Goal: Book appointment/travel/reservation

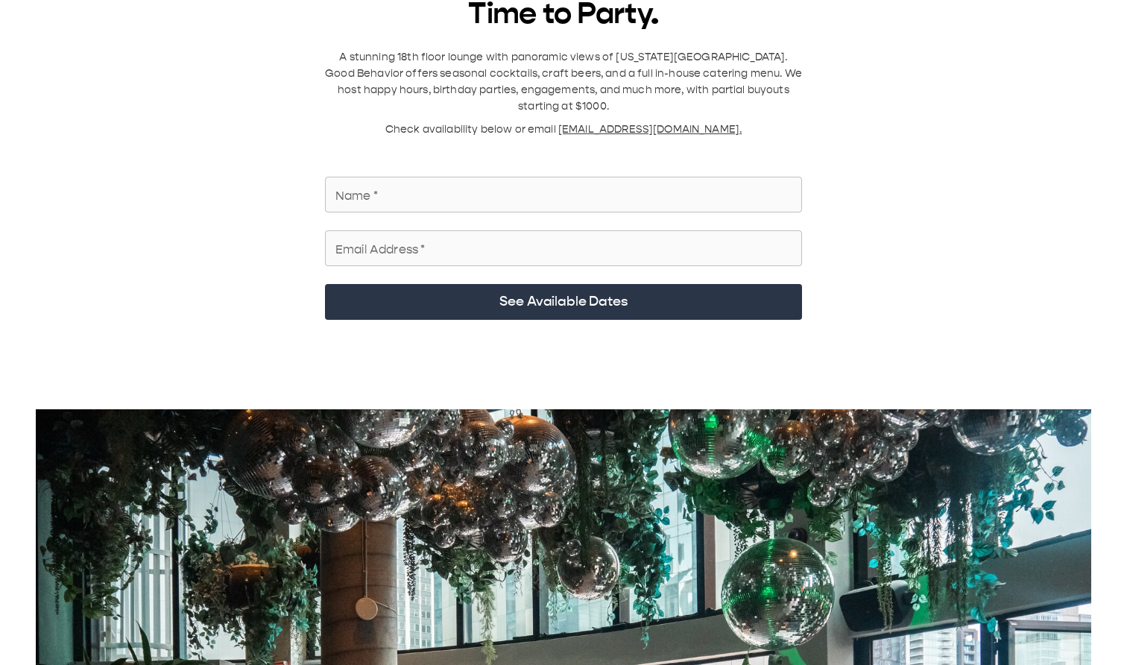
scroll to position [41, 0]
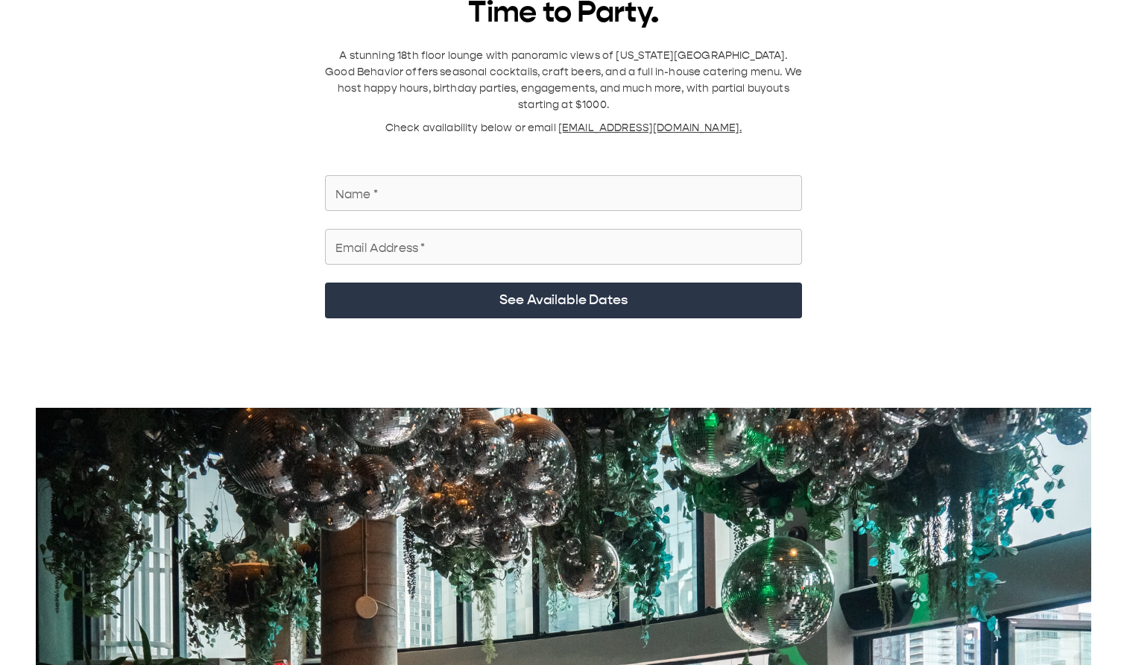
click at [580, 111] on input "Name   *" at bounding box center [563, 193] width 477 height 42
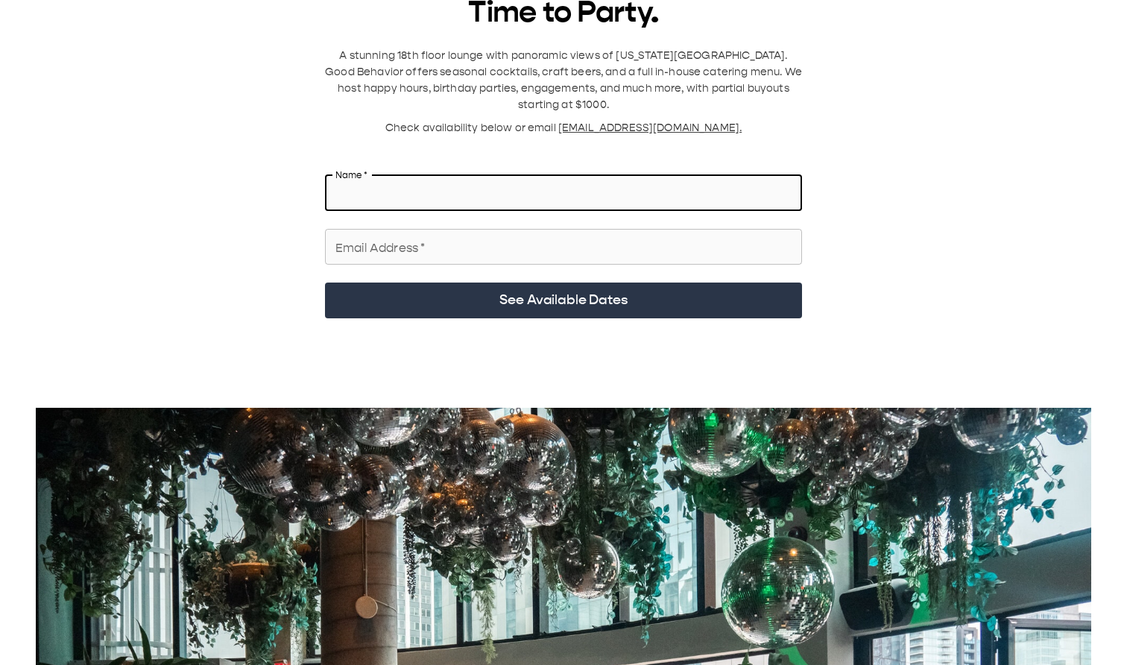
type input "**********"
type input "******"
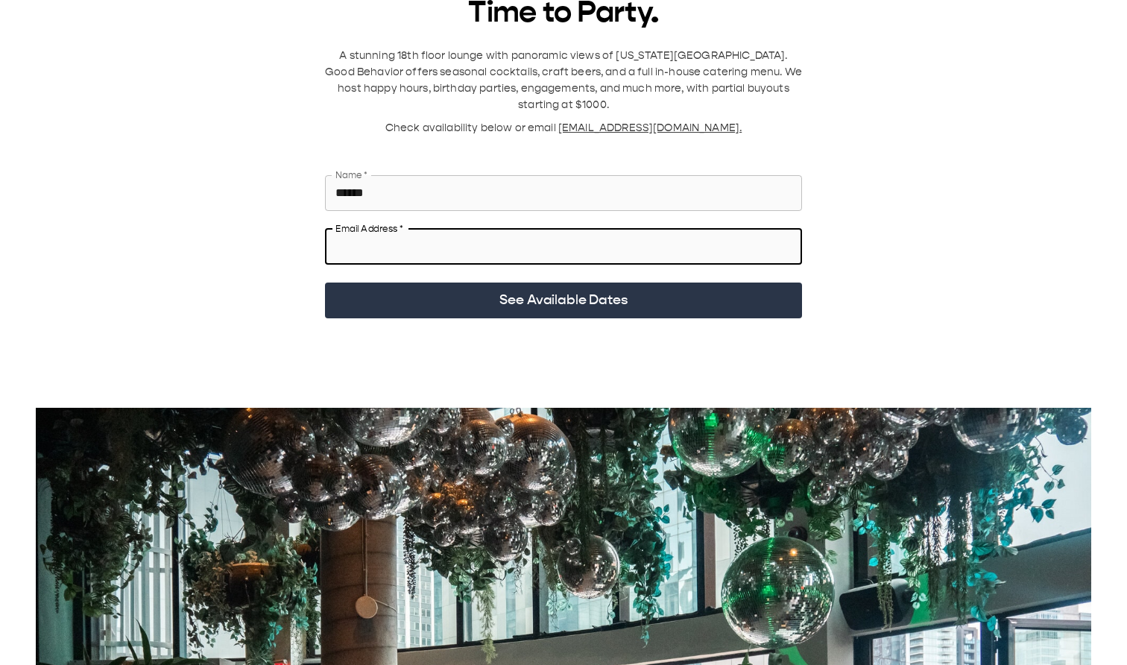
paste input "**********"
type input "**********"
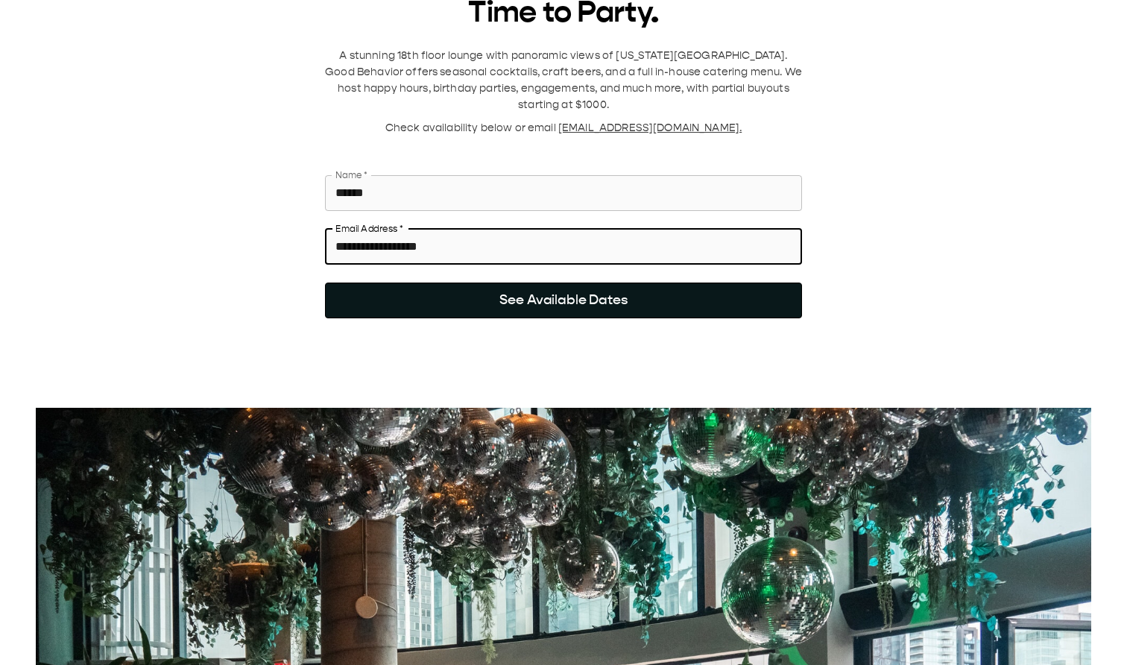
click at [354, 111] on button "See Available Dates" at bounding box center [563, 300] width 477 height 36
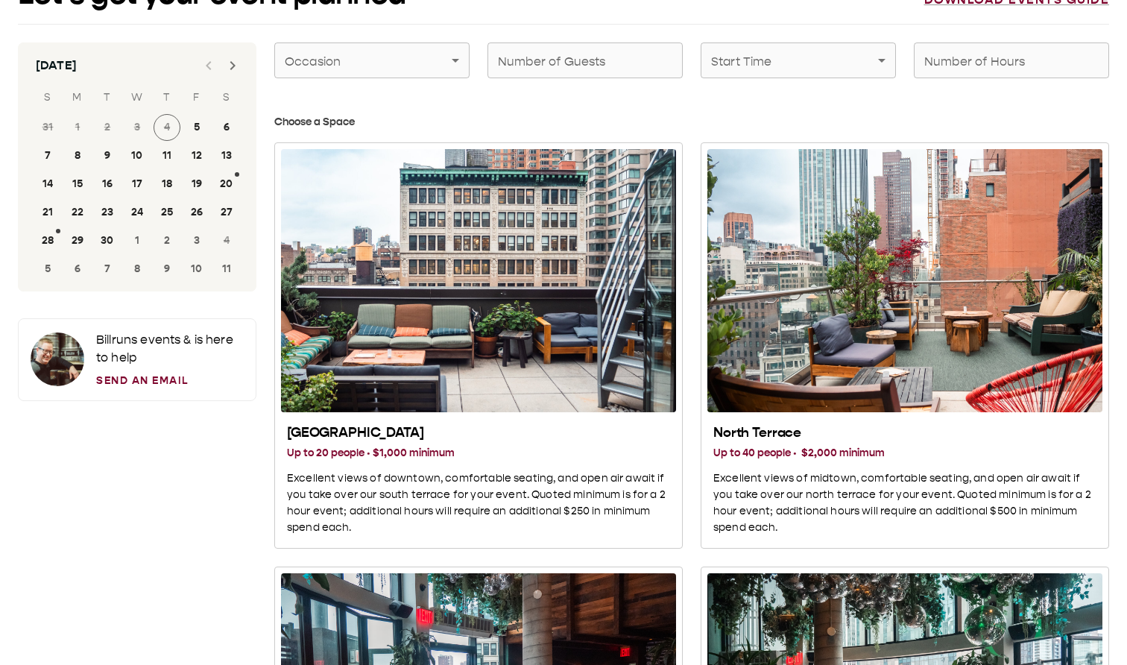
scroll to position [23, 0]
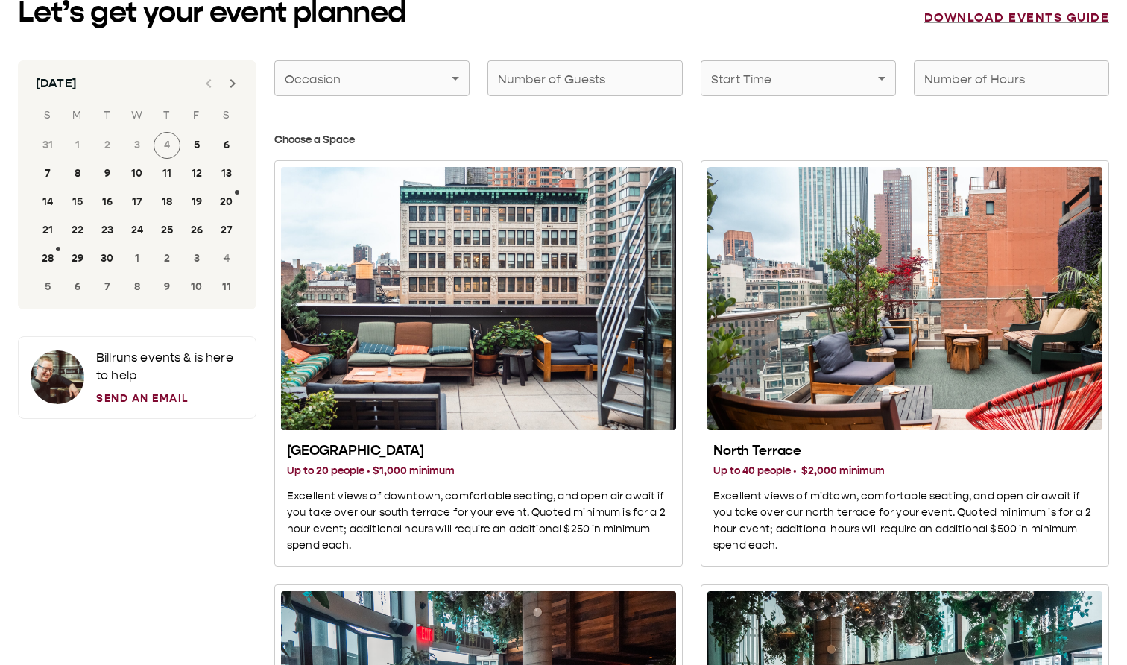
click at [234, 77] on icon "Next month" at bounding box center [233, 84] width 18 height 18
click at [224, 111] on span "4" at bounding box center [227, 145] width 30 height 27
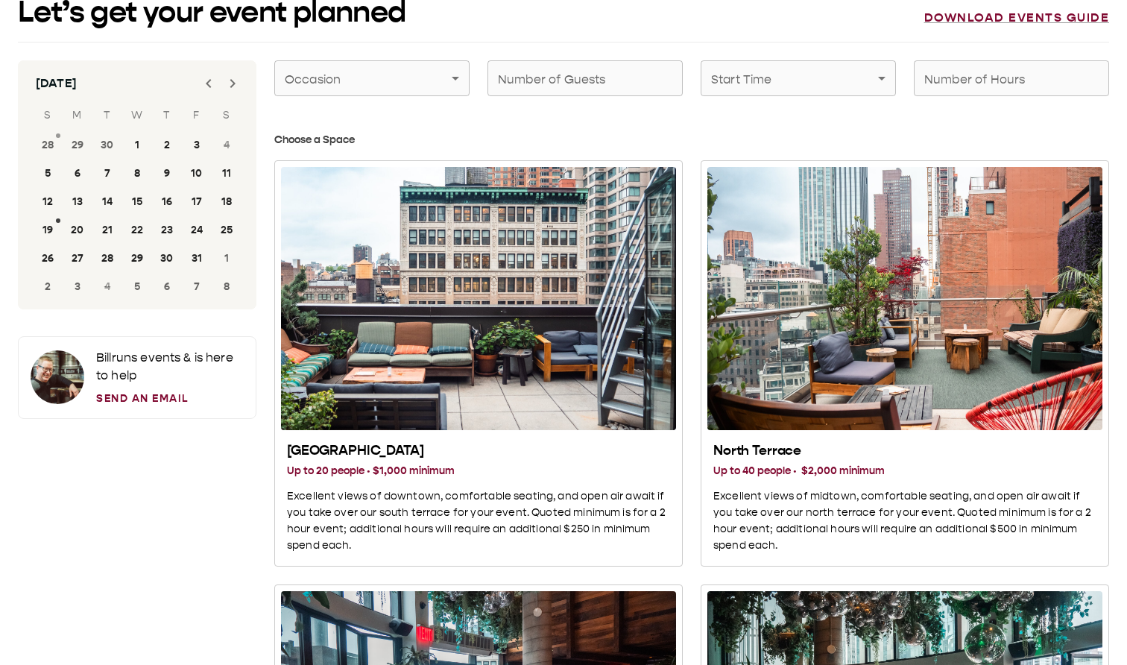
click at [224, 111] on span "4" at bounding box center [227, 145] width 30 height 27
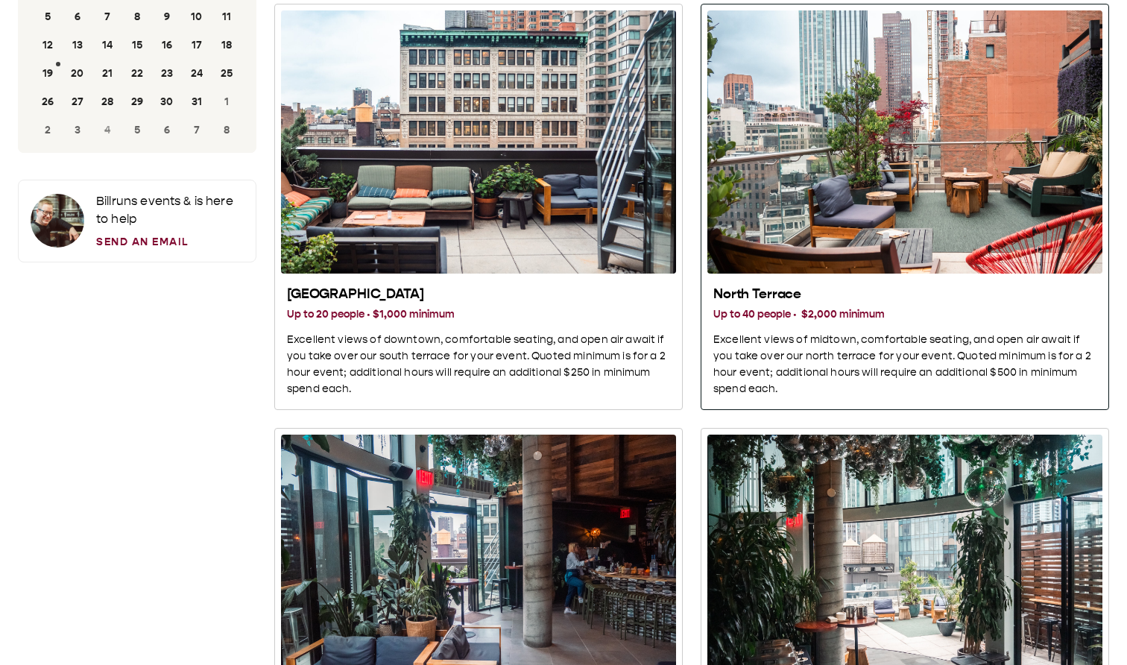
scroll to position [180, 0]
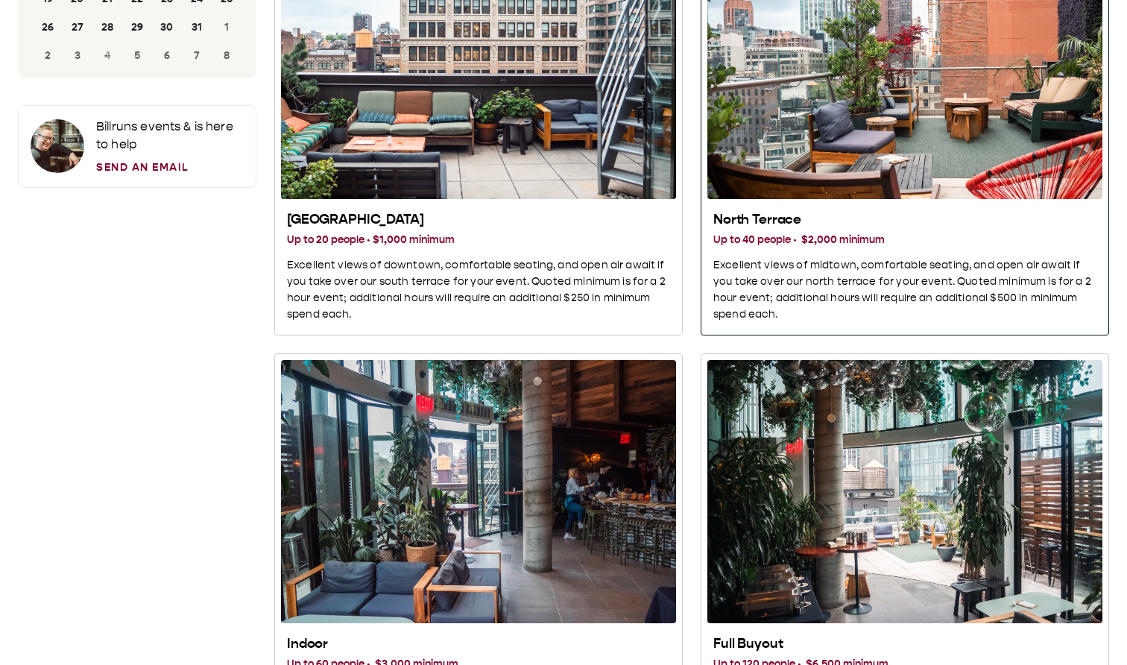
click at [824, 111] on h2 "North Terrace" at bounding box center [904, 220] width 383 height 18
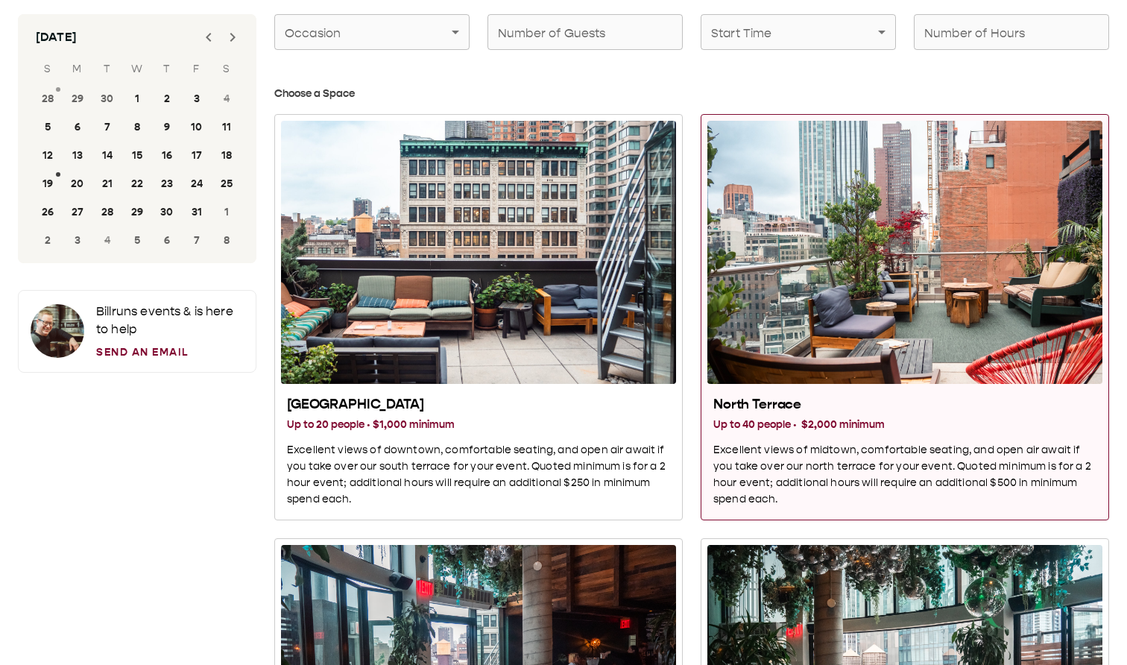
scroll to position [67, 0]
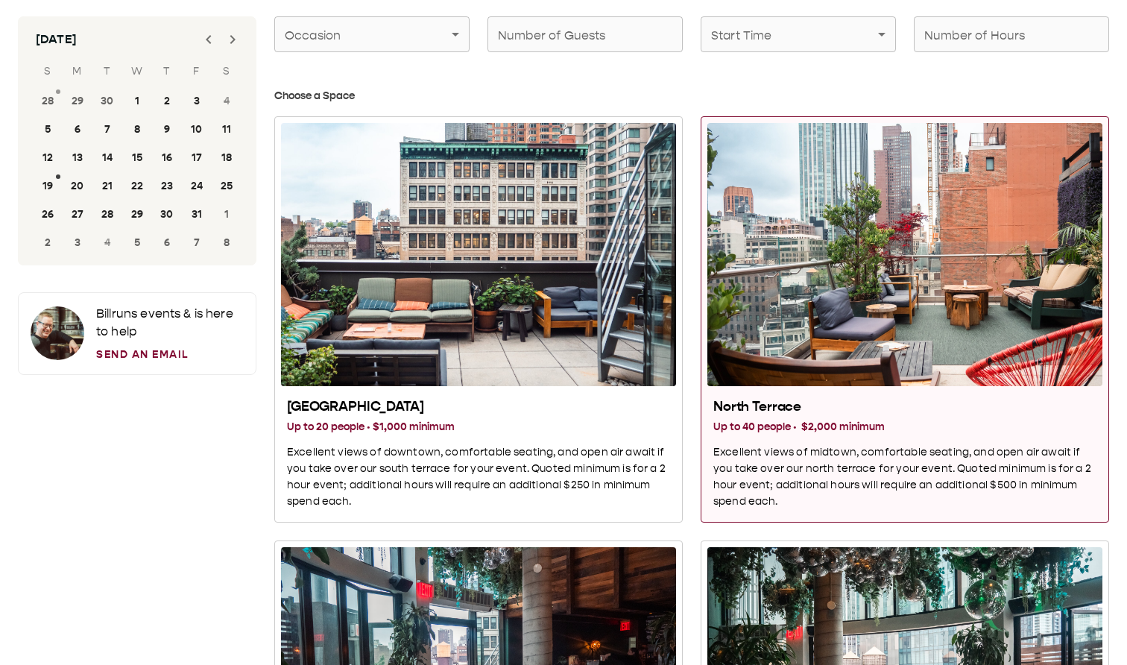
click at [227, 98] on span "4" at bounding box center [227, 101] width 30 height 27
click at [53, 111] on button "19" at bounding box center [47, 186] width 27 height 27
click at [50, 100] on button "28" at bounding box center [47, 101] width 27 height 27
click at [161, 106] on span "4" at bounding box center [167, 101] width 30 height 27
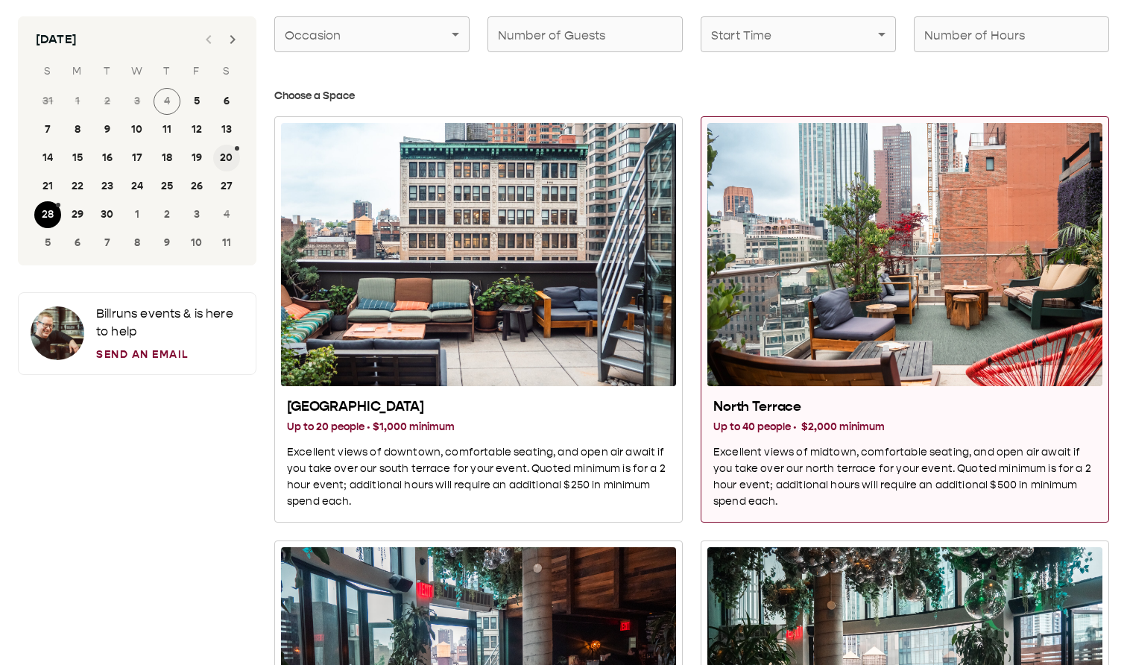
click at [227, 111] on button "20" at bounding box center [226, 158] width 27 height 27
click at [227, 111] on button "27" at bounding box center [226, 186] width 27 height 27
click at [227, 111] on span "4" at bounding box center [227, 214] width 30 height 27
click at [196, 111] on button "3" at bounding box center [196, 214] width 27 height 27
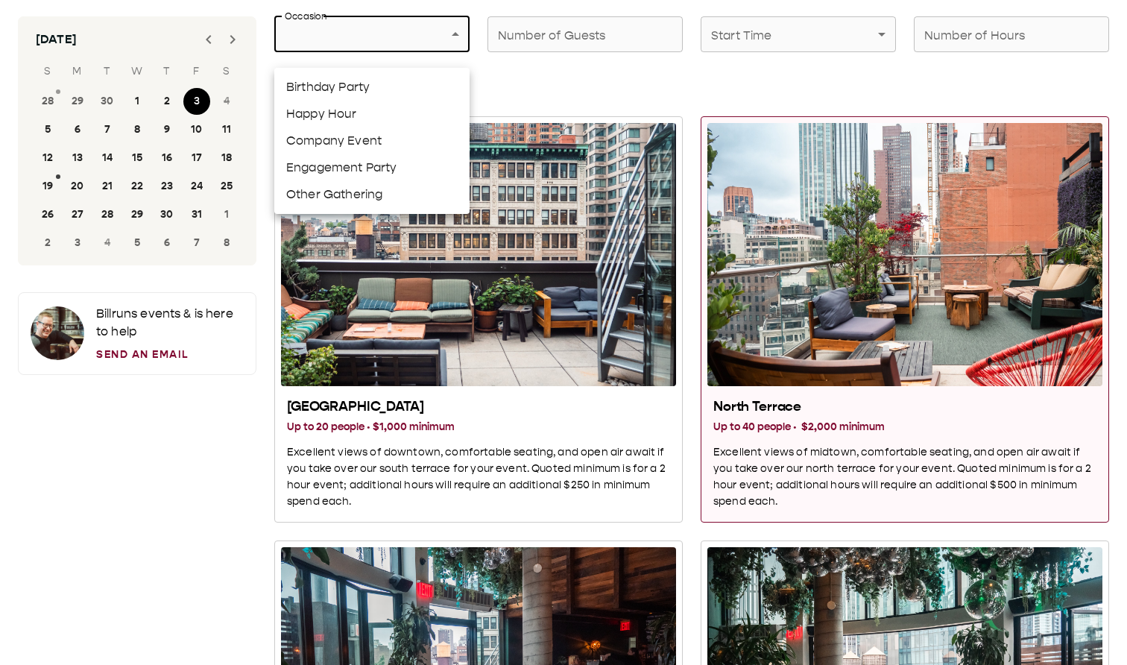
scroll to position [51, 0]
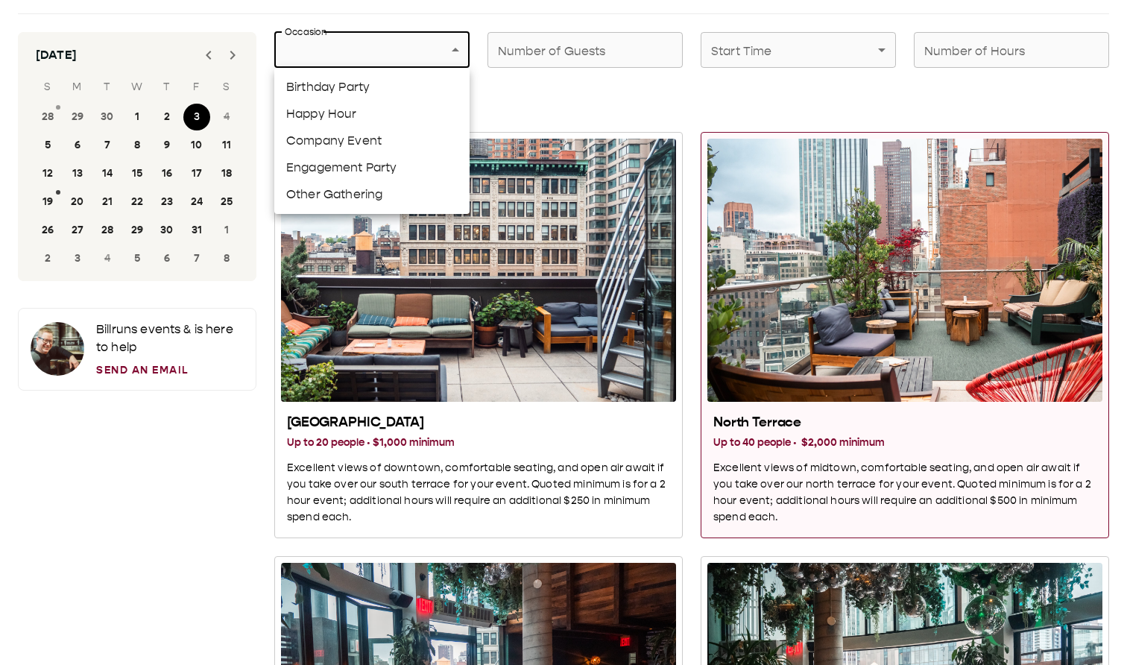
click at [359, 86] on li "Birthday Party" at bounding box center [371, 87] width 195 height 27
type input "**********"
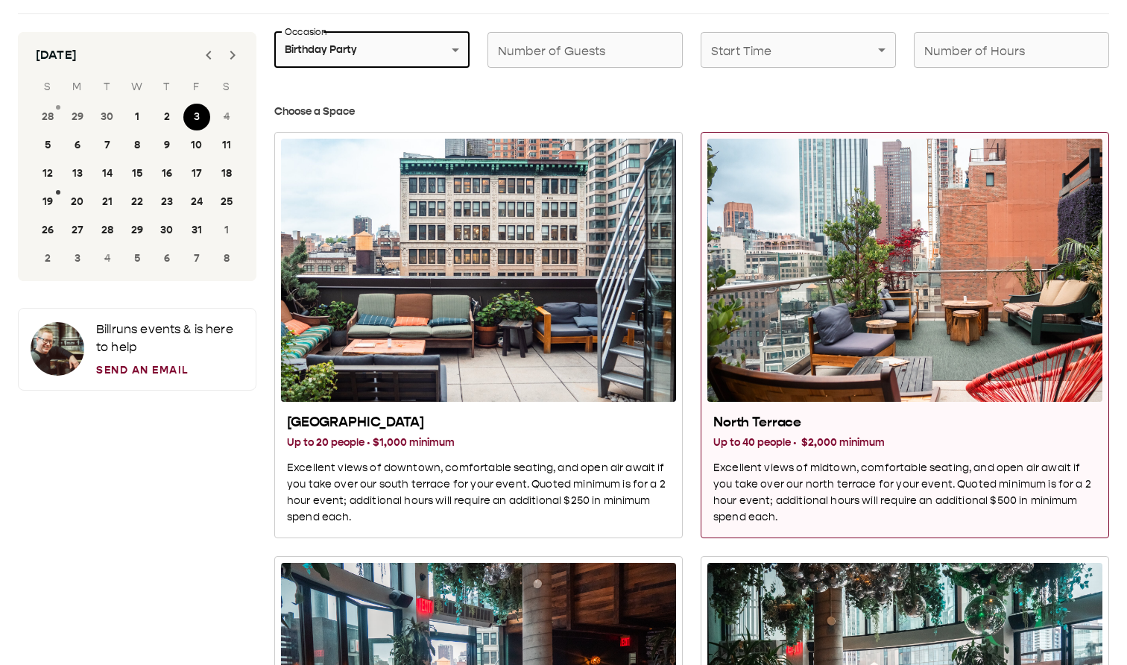
click at [546, 44] on input "Number of Guests" at bounding box center [584, 50] width 195 height 42
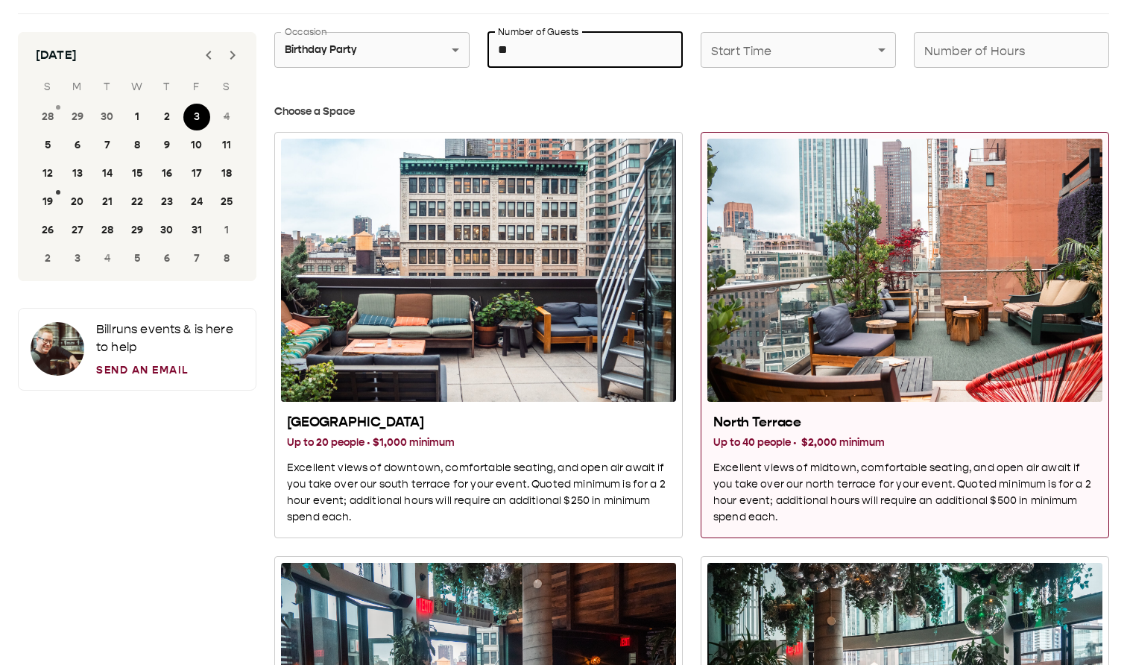
type input "**"
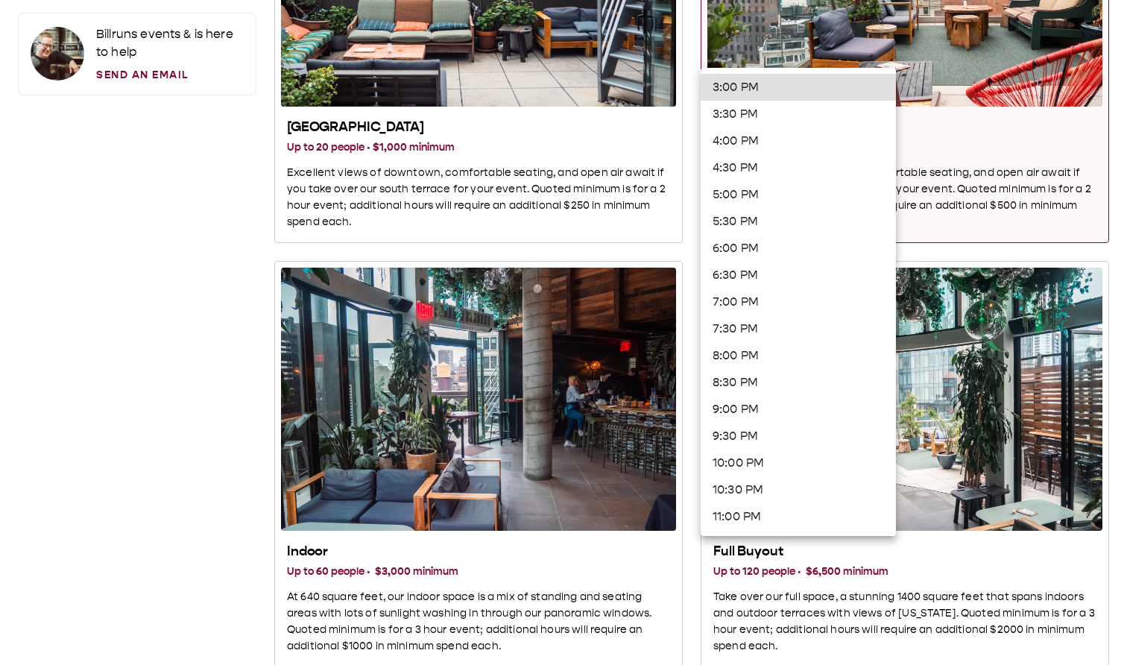
scroll to position [346, 0]
click at [760, 111] on li "9:00 PM" at bounding box center [798, 409] width 195 height 27
type input "*******"
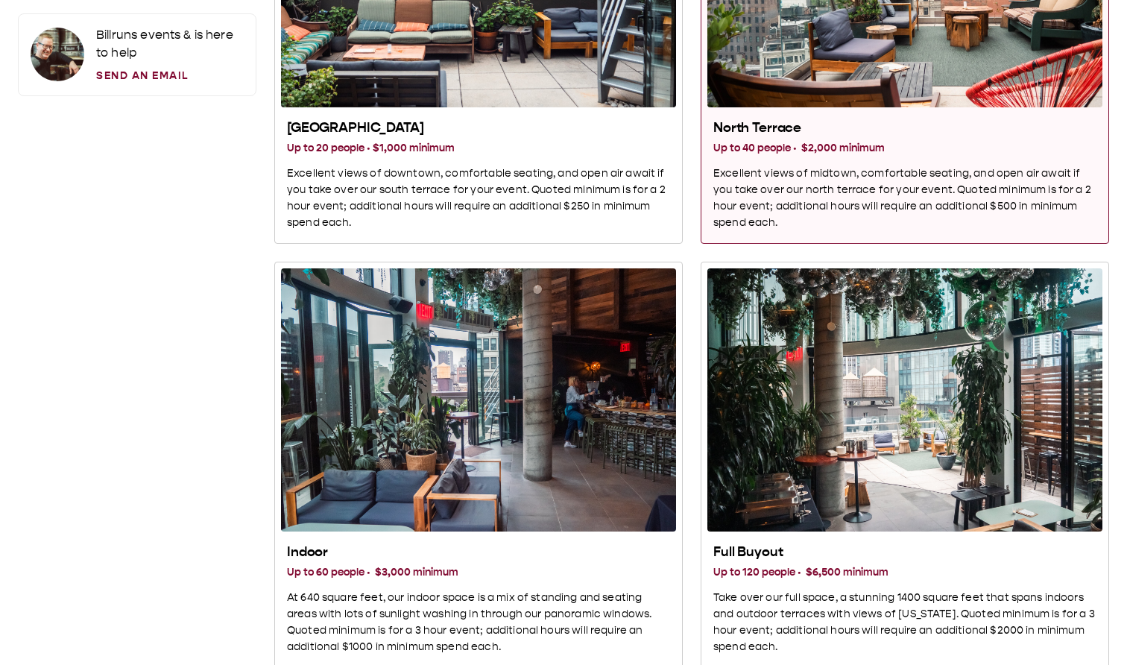
scroll to position [0, 0]
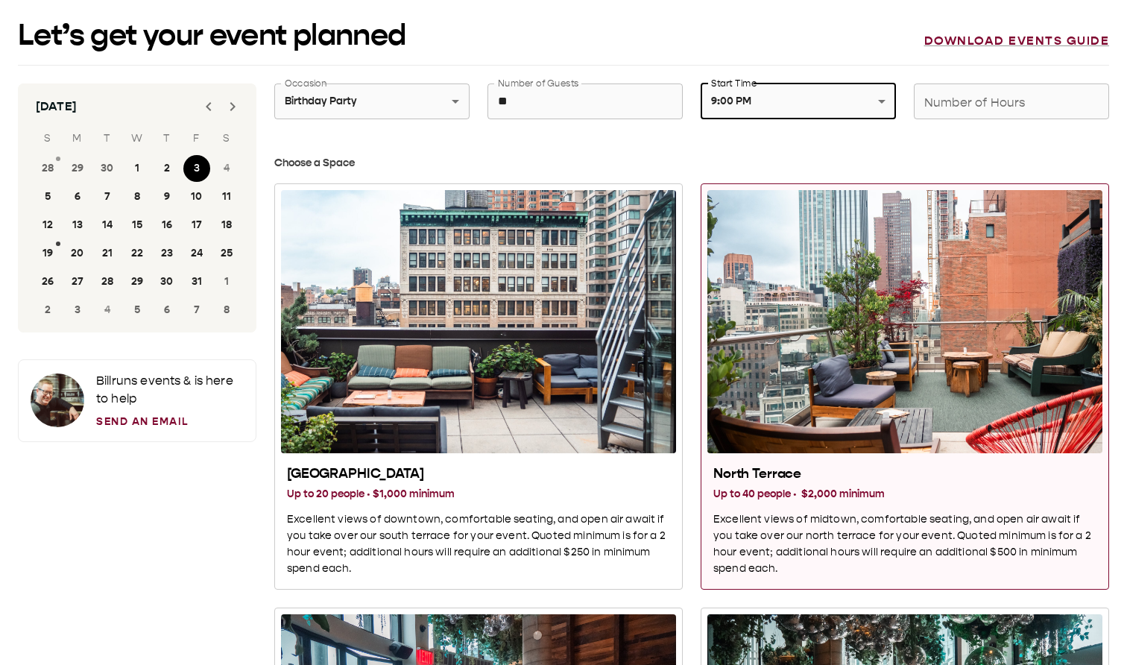
click at [953, 104] on input "Number of Hours" at bounding box center [1011, 101] width 195 height 42
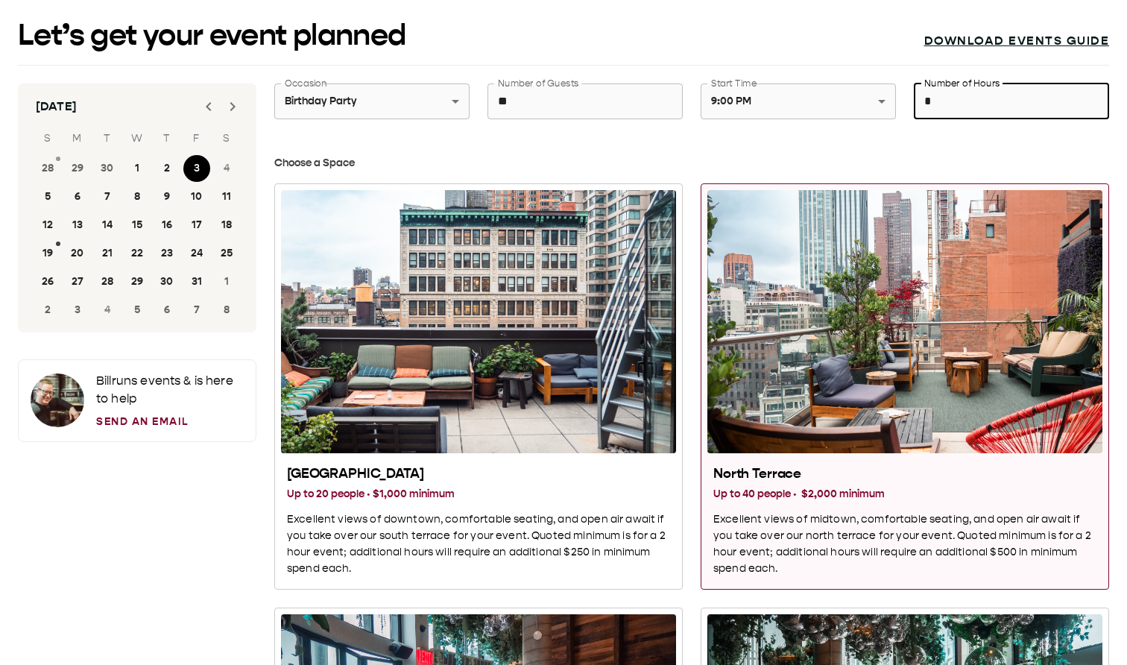
type input "*"
click at [994, 37] on link "Download events guide" at bounding box center [1017, 41] width 186 height 15
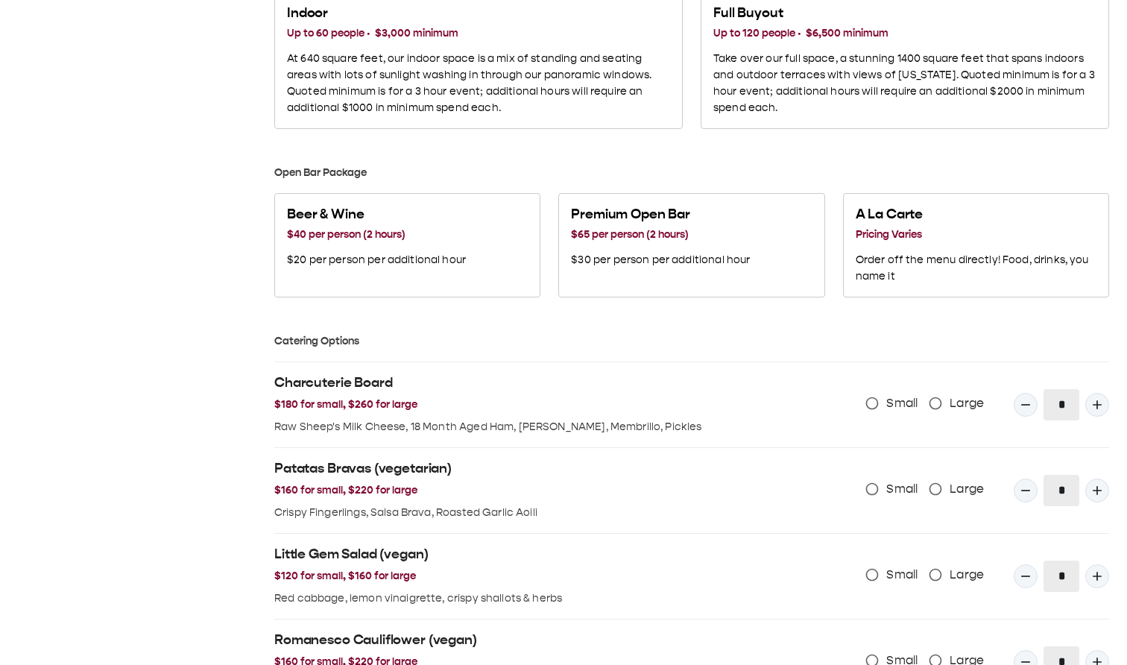
scroll to position [927, 0]
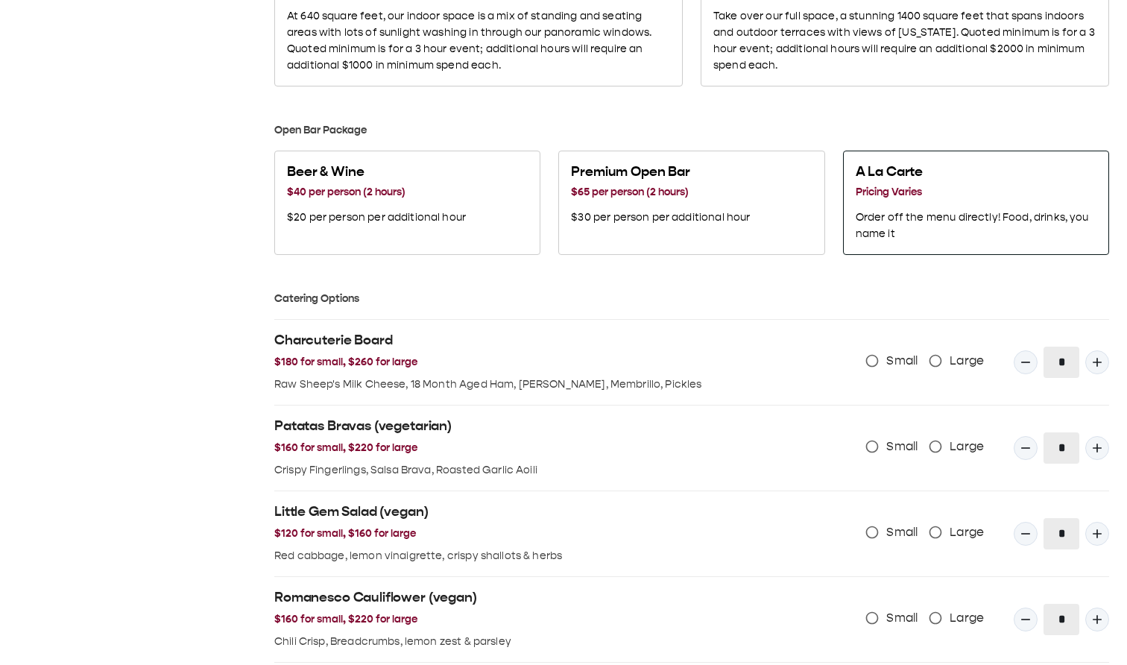
click at [907, 111] on p "Order off the menu directly! Food, drinks, you name it" at bounding box center [976, 225] width 241 height 33
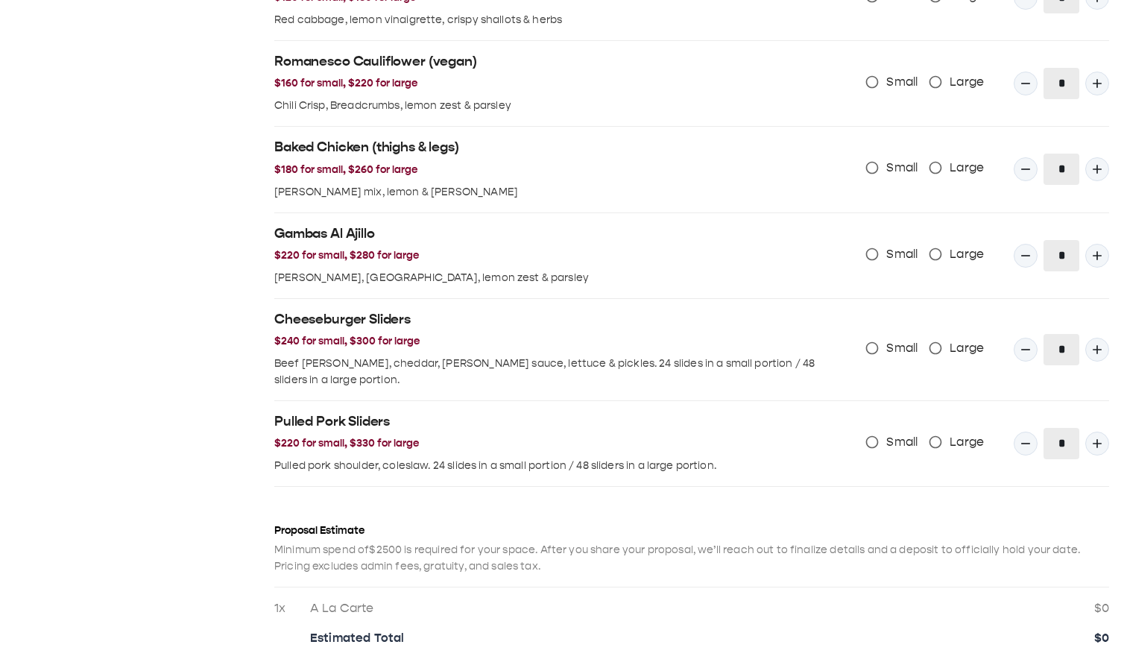
scroll to position [1567, 0]
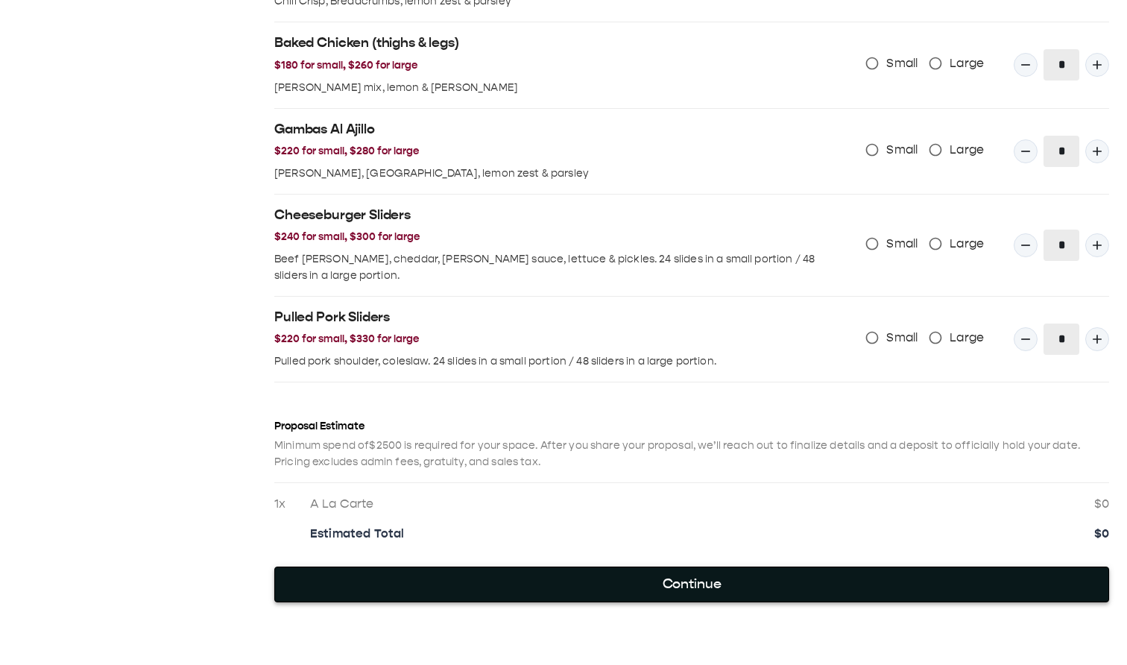
click at [693, 111] on button "Continue" at bounding box center [691, 584] width 835 height 36
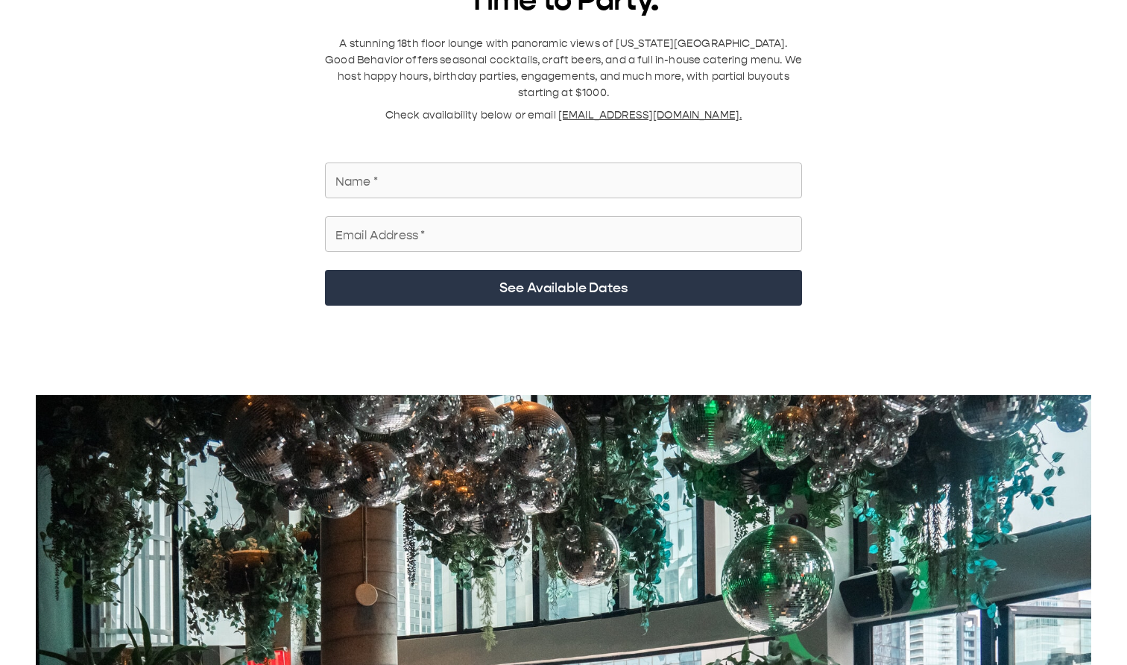
scroll to position [0, 0]
